Goal: Navigation & Orientation: Find specific page/section

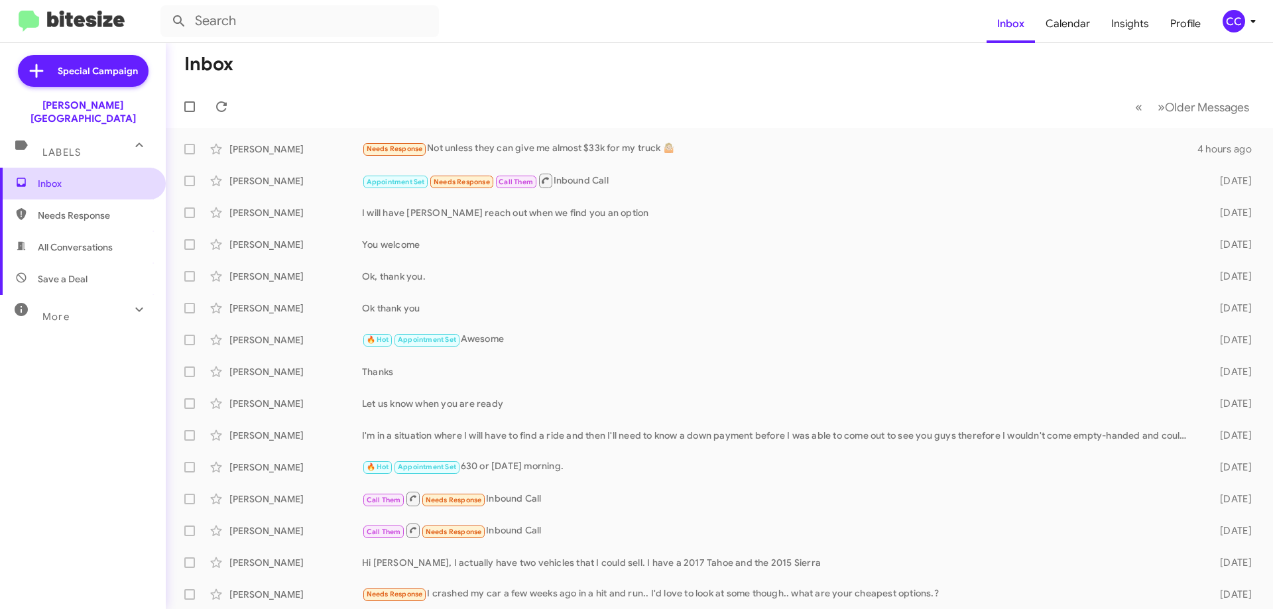
click at [43, 177] on span "Inbox" at bounding box center [94, 183] width 113 height 13
click at [63, 209] on span "Needs Response" at bounding box center [94, 215] width 113 height 13
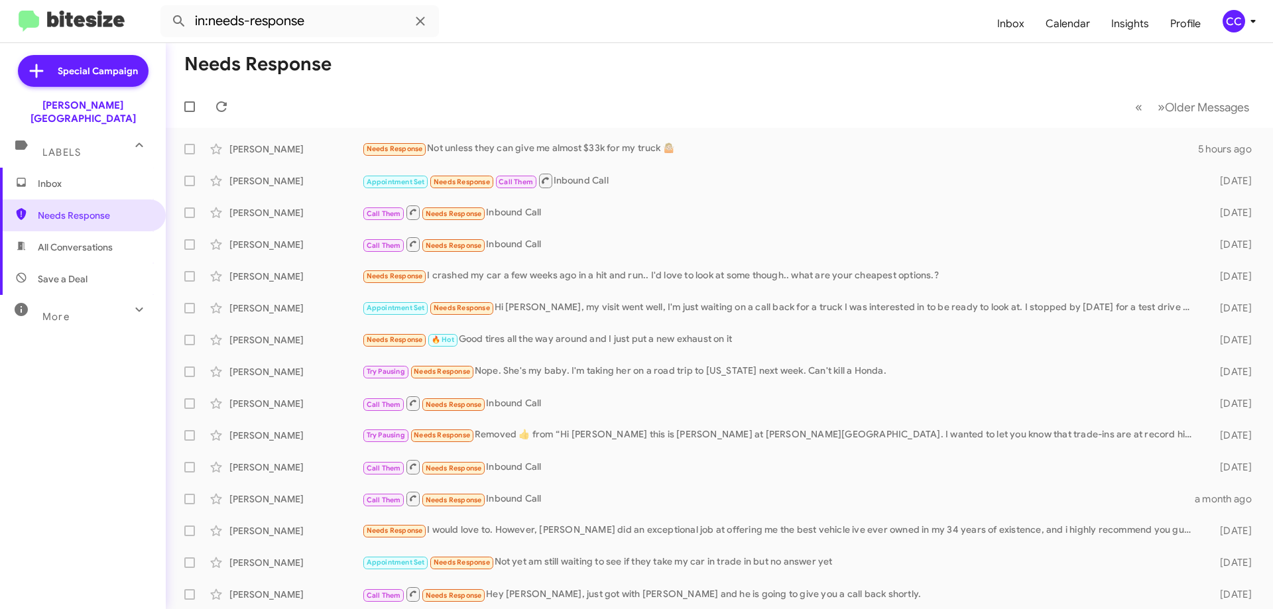
click at [86, 241] on span "All Conversations" at bounding box center [75, 247] width 75 height 13
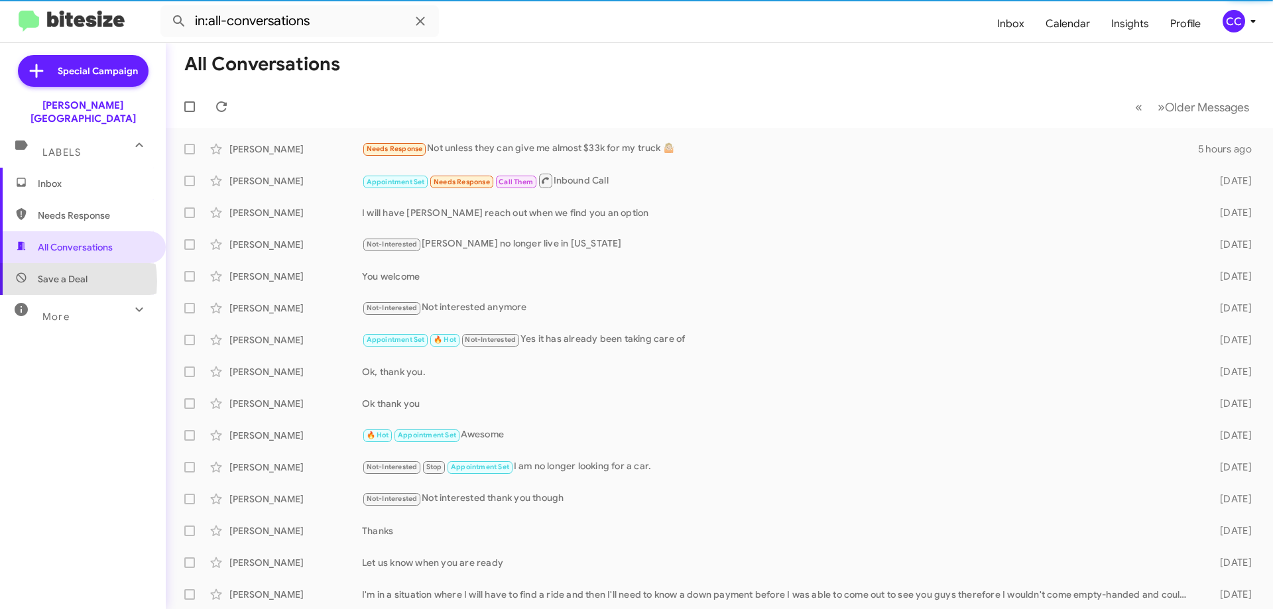
click at [50, 272] on span "Save a Deal" at bounding box center [63, 278] width 50 height 13
type input "in:not-interested"
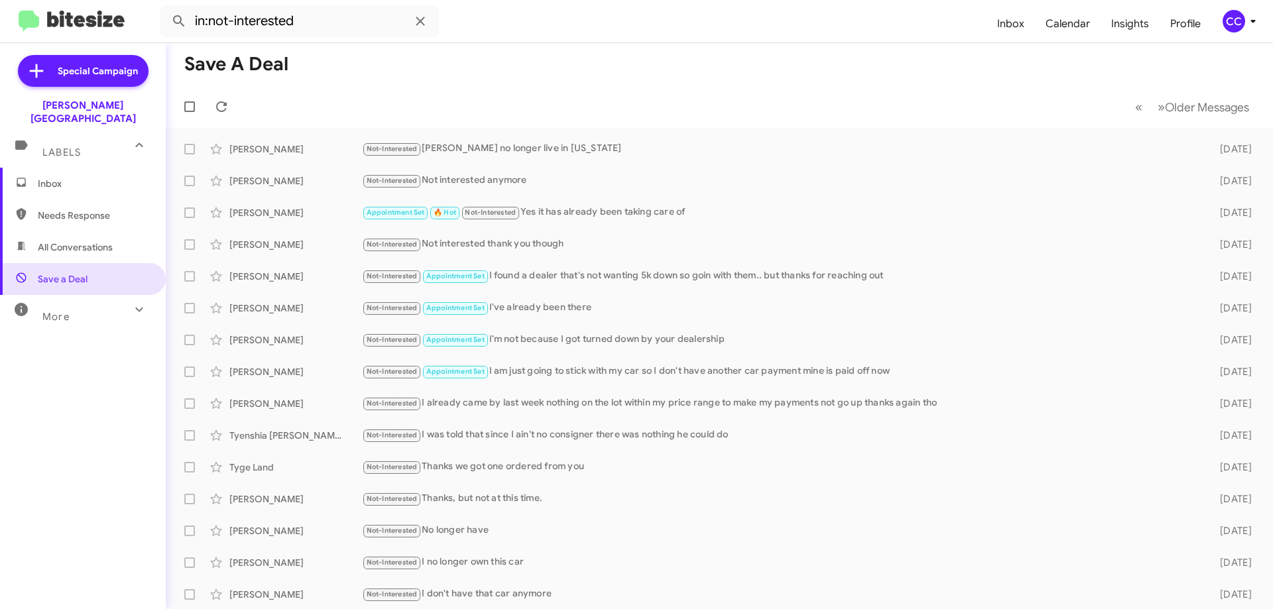
click at [57, 311] on span "More" at bounding box center [55, 317] width 27 height 12
click at [64, 146] on span "Labels" at bounding box center [61, 152] width 38 height 12
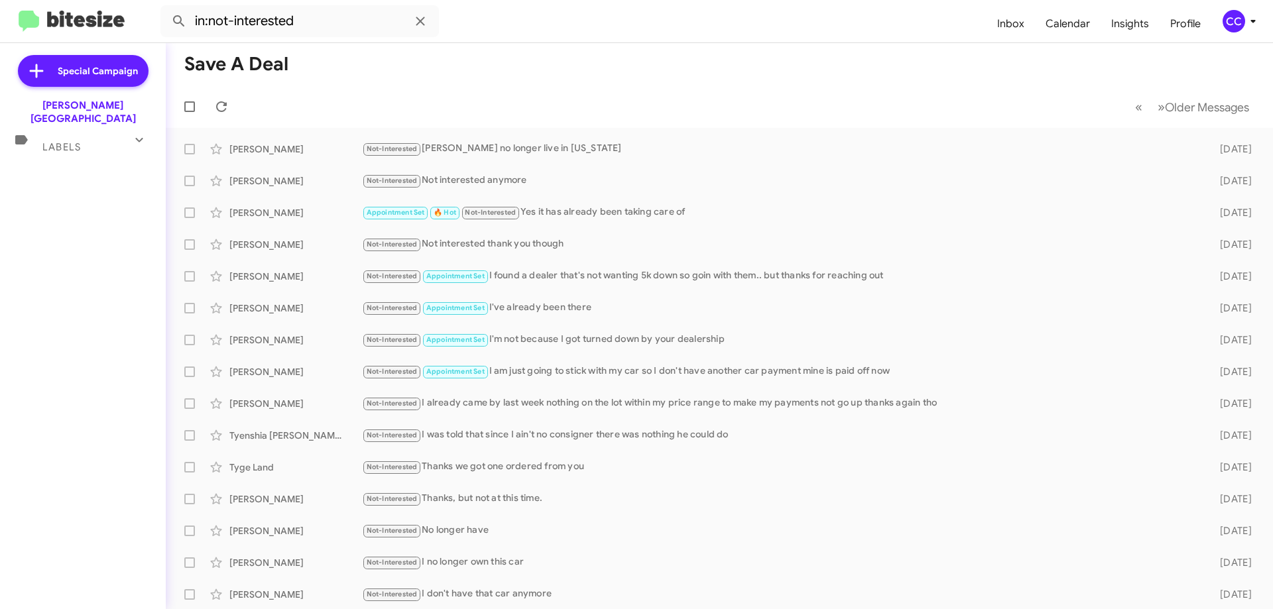
click at [62, 141] on span "Labels" at bounding box center [61, 147] width 38 height 12
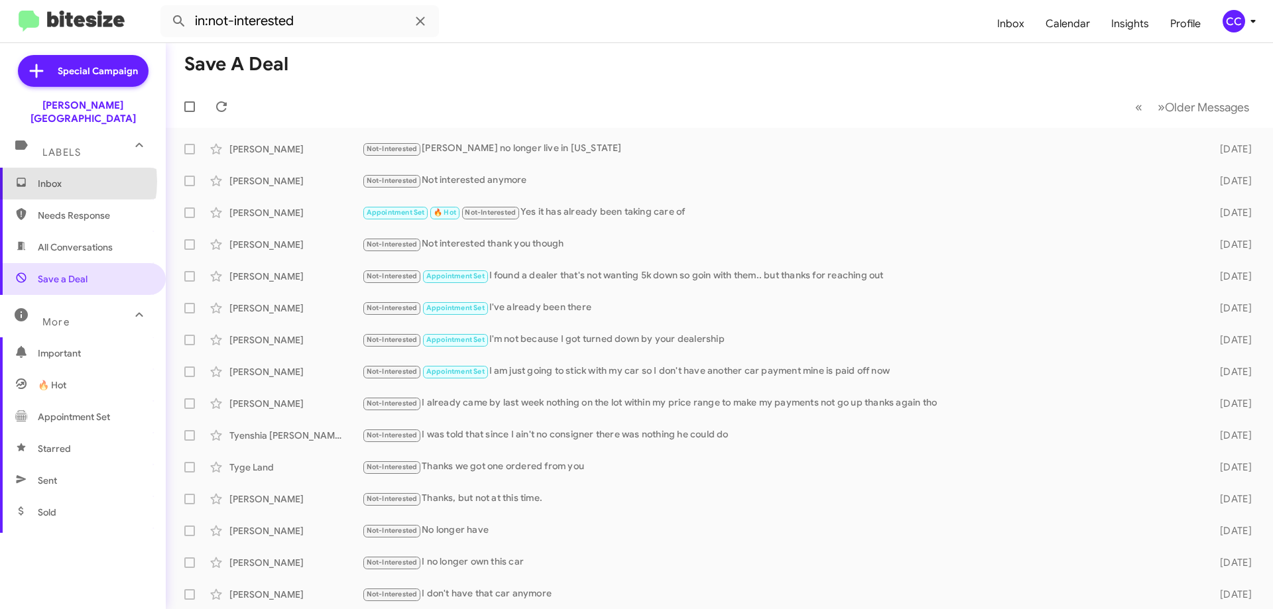
click at [51, 177] on span "Inbox" at bounding box center [94, 183] width 113 height 13
